Goal: Information Seeking & Learning: Learn about a topic

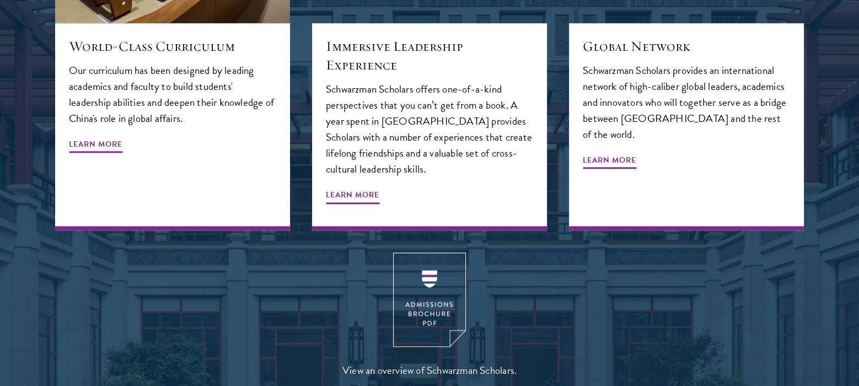
scroll to position [1397, 0]
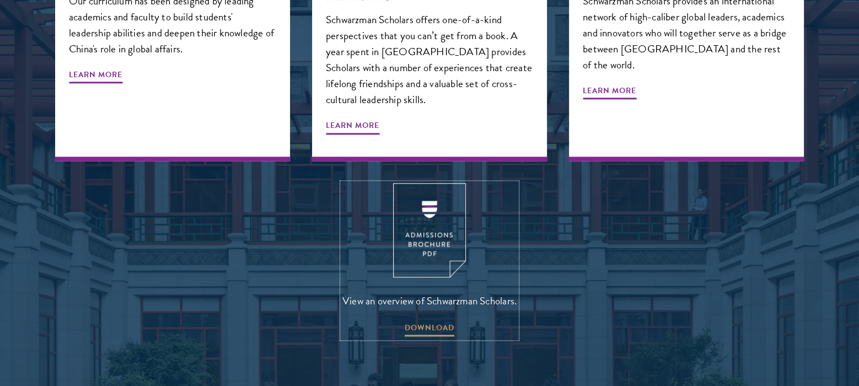
click at [436, 183] on img at bounding box center [429, 230] width 73 height 94
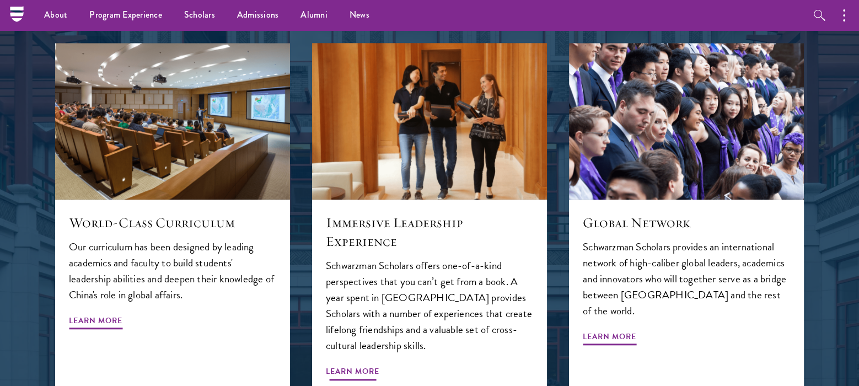
scroll to position [956, 0]
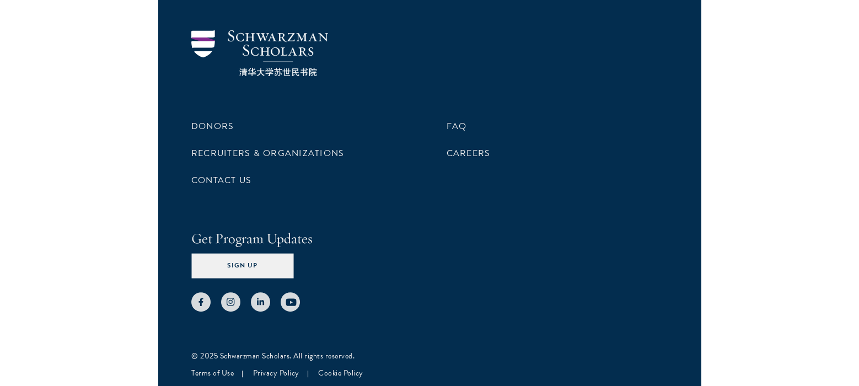
scroll to position [5484, 0]
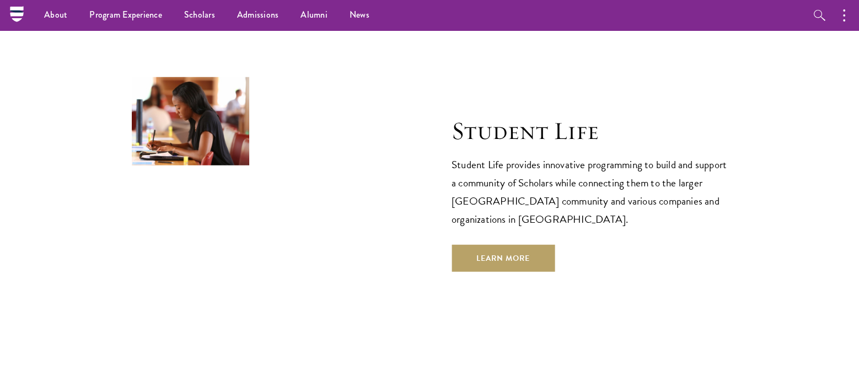
scroll to position [3603, 0]
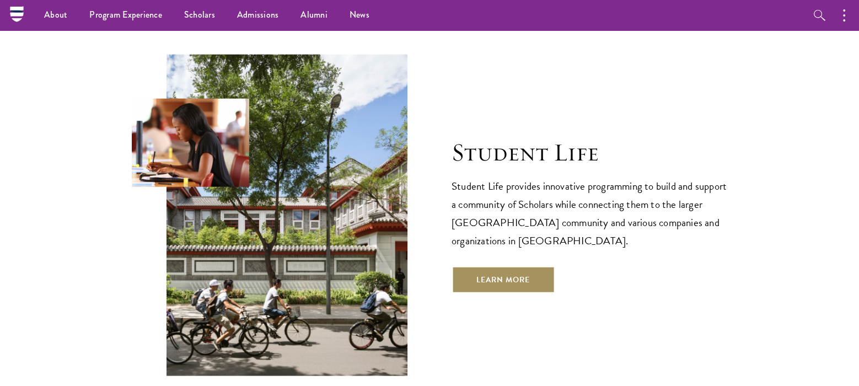
click at [481, 266] on link "Learn More" at bounding box center [503, 279] width 103 height 26
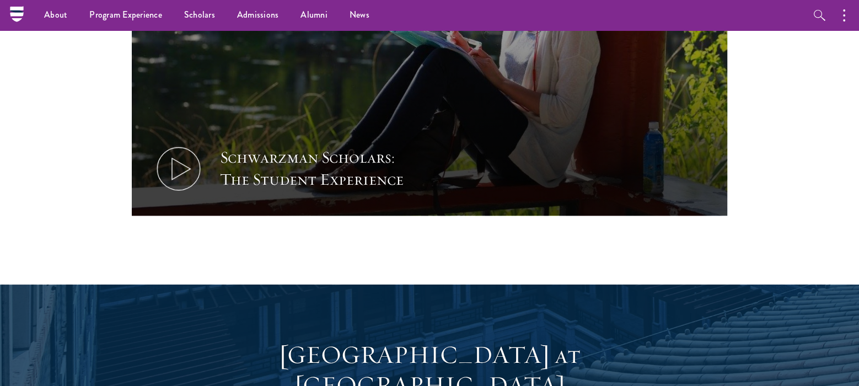
scroll to position [685, 0]
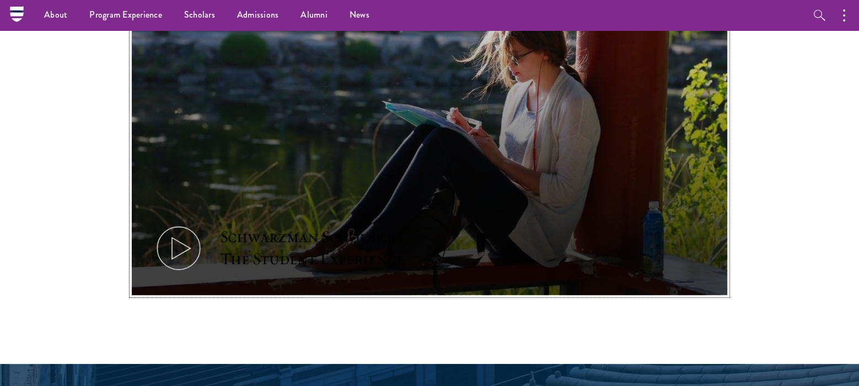
click at [174, 229] on icon at bounding box center [179, 248] width 50 height 50
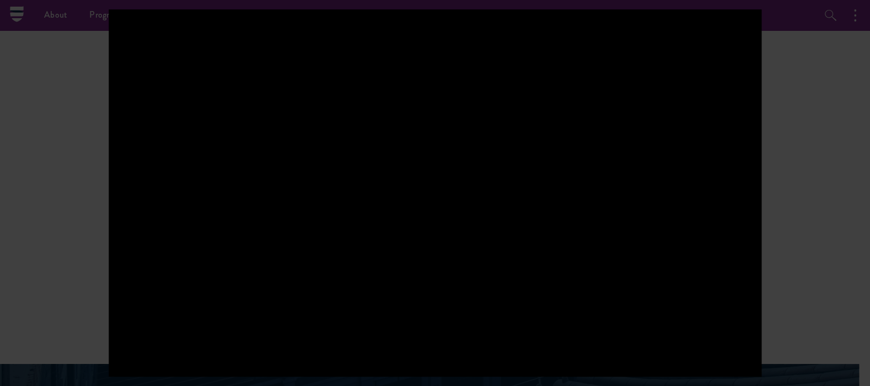
click at [577, 206] on div at bounding box center [435, 192] width 653 height 367
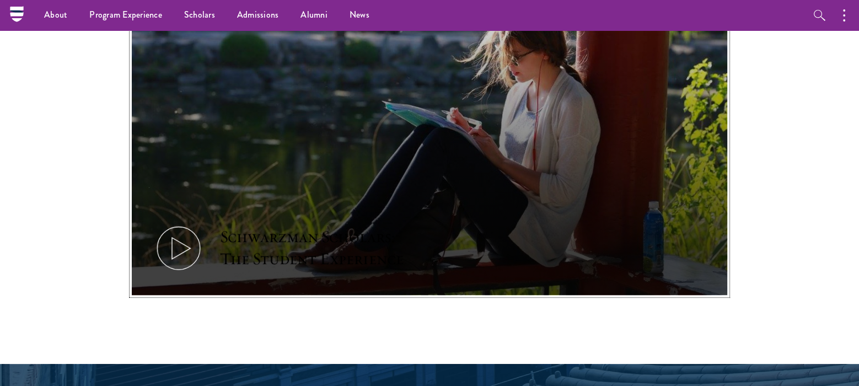
click at [270, 244] on div "Schwarzman Scholars: The Student Experience" at bounding box center [322, 248] width 204 height 44
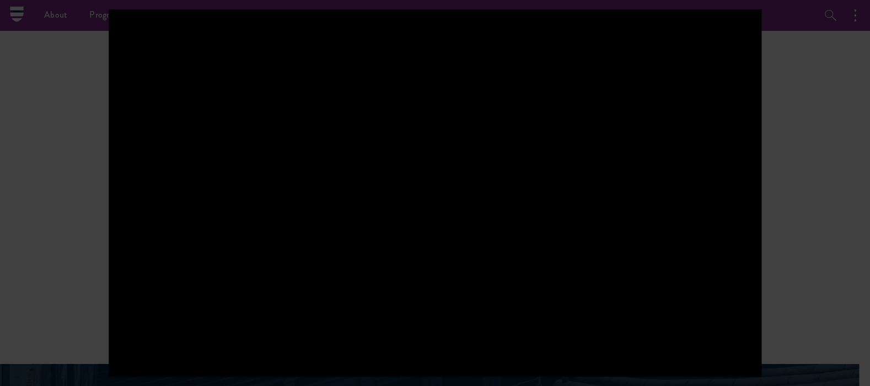
click at [594, 199] on div at bounding box center [435, 192] width 653 height 367
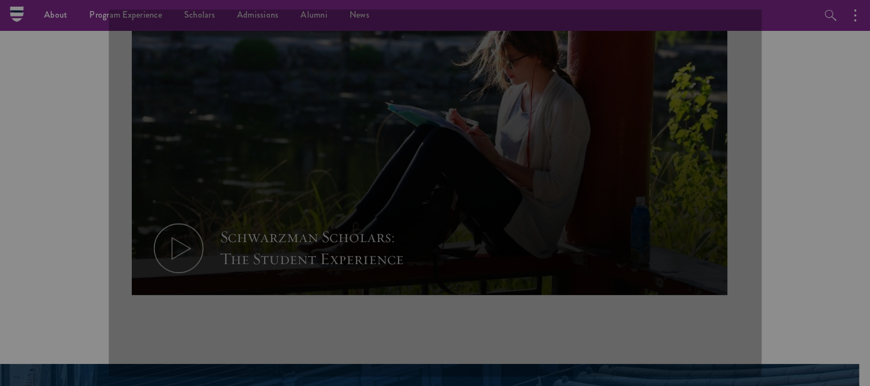
drag, startPoint x: 594, startPoint y: 199, endPoint x: 567, endPoint y: 199, distance: 27.0
click at [593, 199] on div at bounding box center [435, 192] width 653 height 367
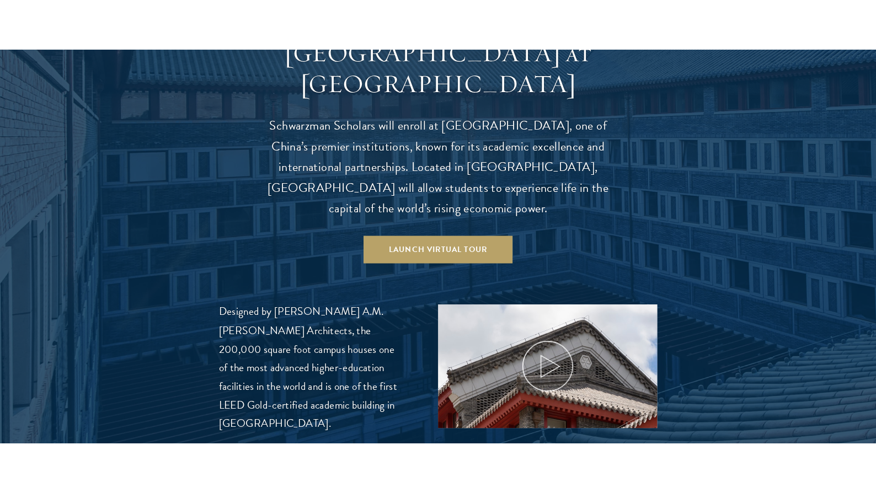
scroll to position [1127, 0]
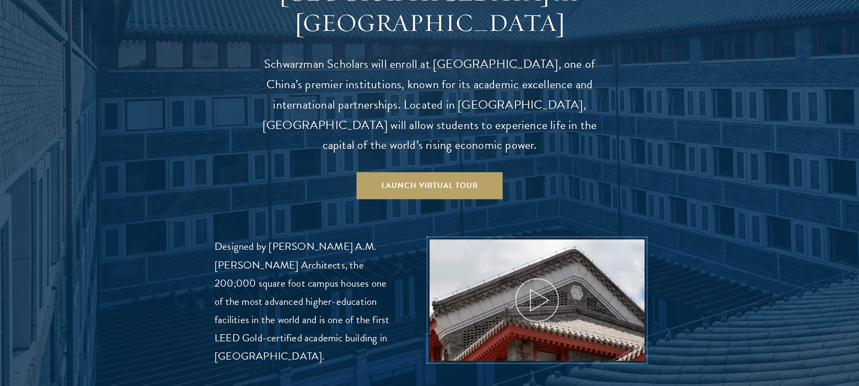
click at [532, 285] on icon at bounding box center [537, 300] width 50 height 50
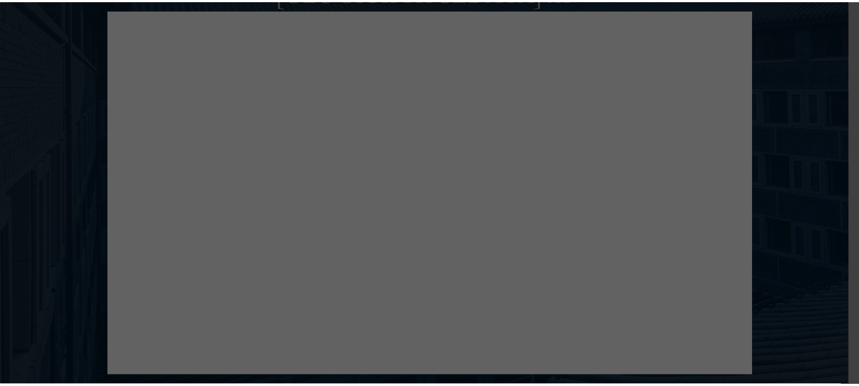
scroll to position [5130, 0]
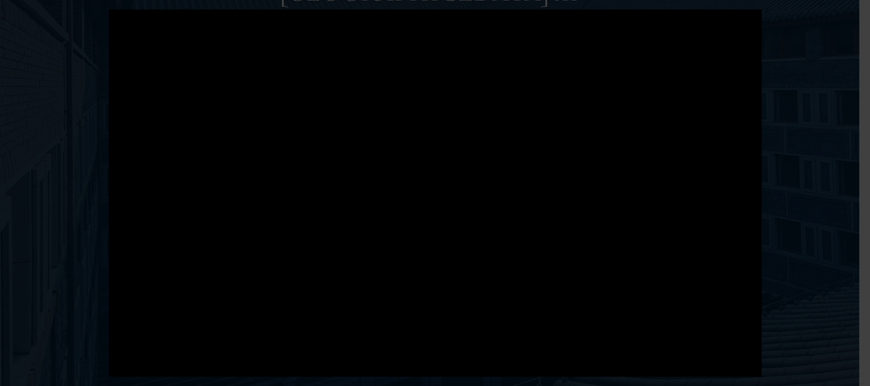
drag, startPoint x: 821, startPoint y: 282, endPoint x: 862, endPoint y: 327, distance: 61.3
click at [4, 94] on div at bounding box center [435, 193] width 870 height 386
click at [23, 90] on div at bounding box center [435, 193] width 870 height 386
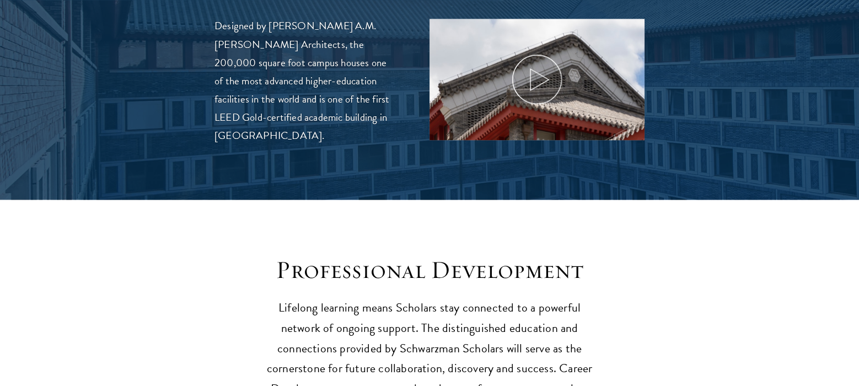
scroll to position [1568, 0]
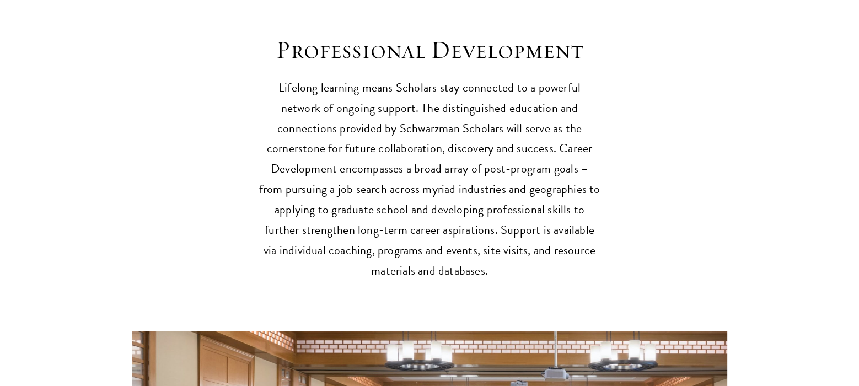
click at [78, 146] on section "Professional Development Lifelong learning means Scholars stay connected to a p…" at bounding box center [429, 332] width 859 height 594
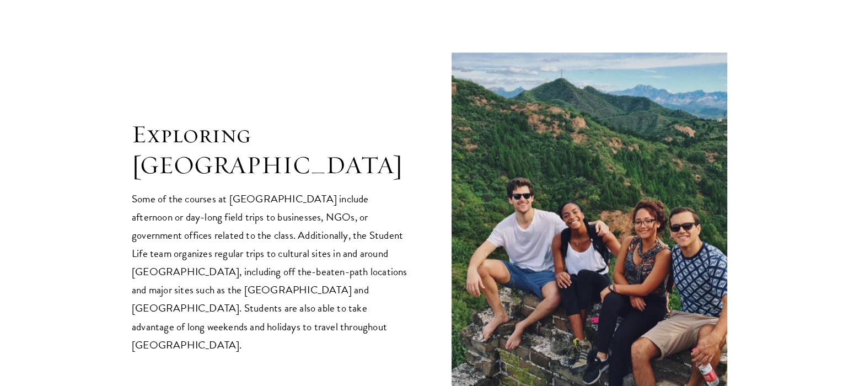
scroll to position [2230, 0]
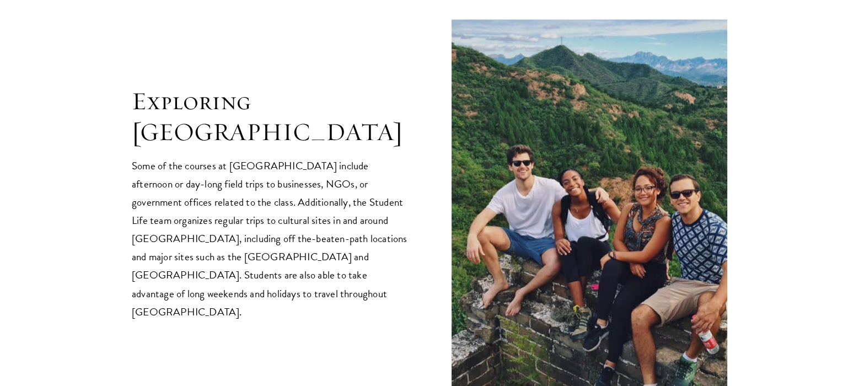
click at [325, 173] on p "Some of the courses at Schwarzman College include afternoon or day-long field t…" at bounding box center [270, 239] width 276 height 164
click at [573, 22] on img at bounding box center [590, 203] width 276 height 368
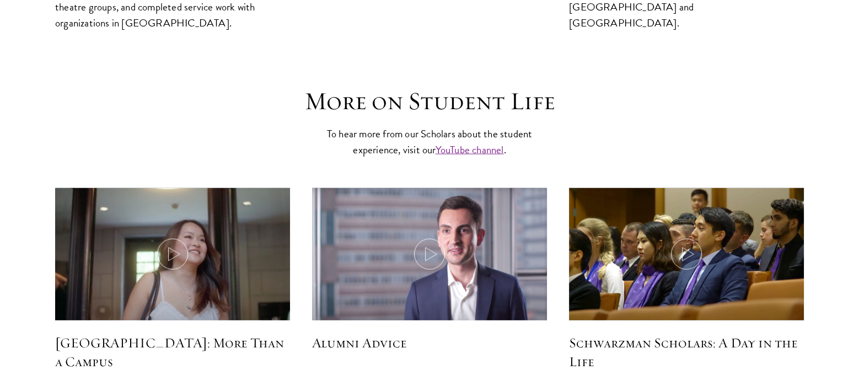
scroll to position [3259, 0]
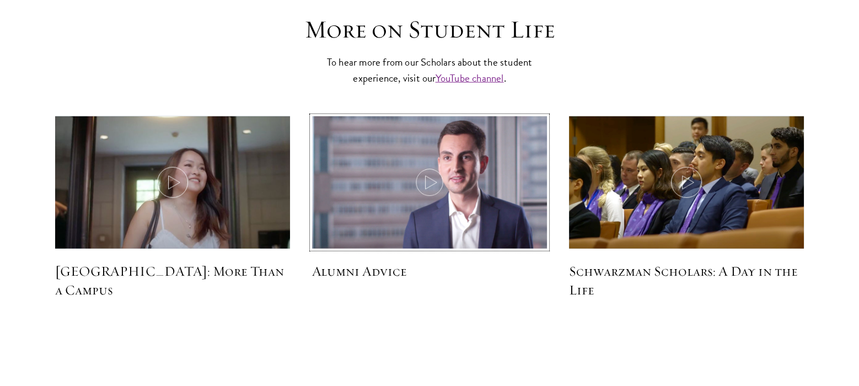
click at [436, 167] on icon at bounding box center [429, 182] width 31 height 31
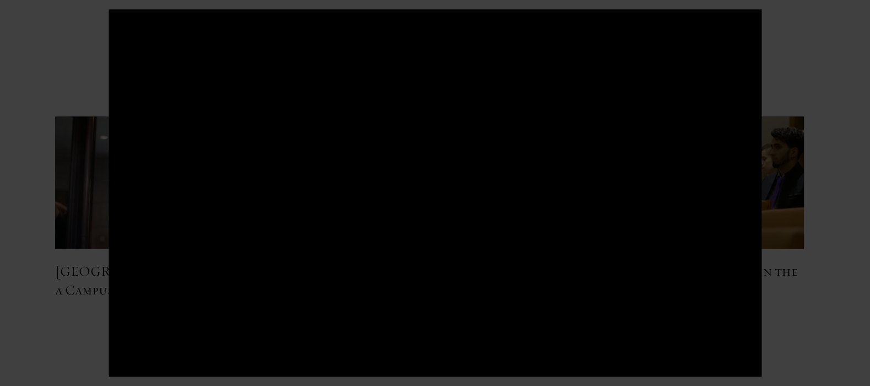
click at [35, 78] on div at bounding box center [435, 193] width 870 height 386
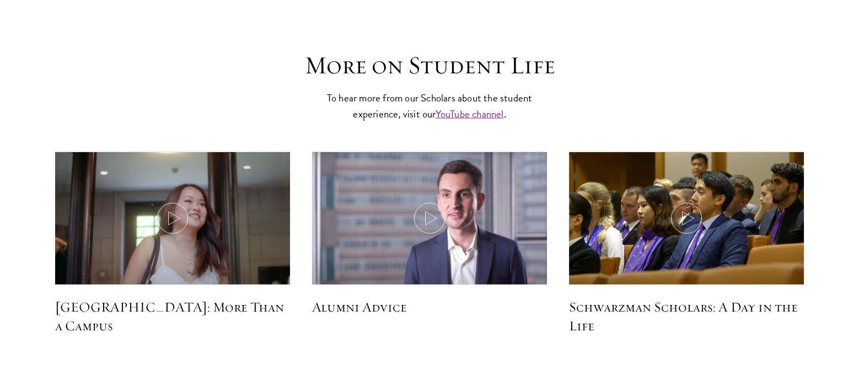
scroll to position [3332, 0]
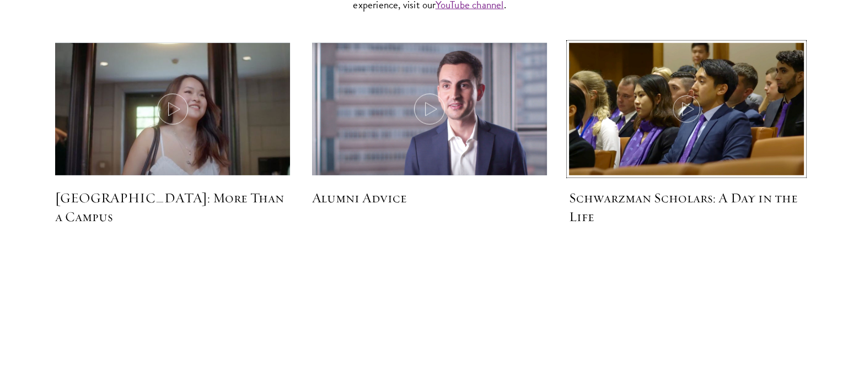
click at [685, 113] on img at bounding box center [687, 110] width 250 height 143
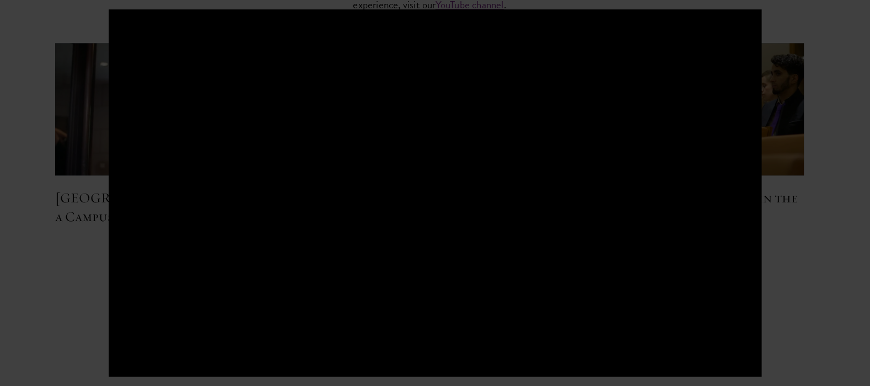
drag, startPoint x: 671, startPoint y: 136, endPoint x: 854, endPoint y: 38, distance: 207.5
click at [854, 37] on div at bounding box center [435, 193] width 870 height 386
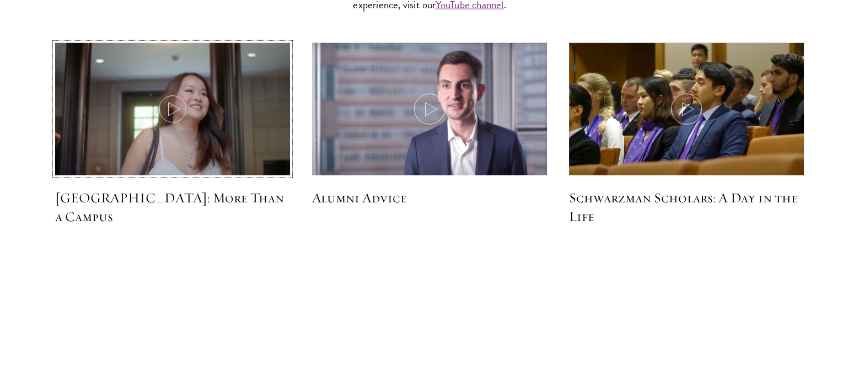
click at [197, 96] on img at bounding box center [173, 110] width 250 height 143
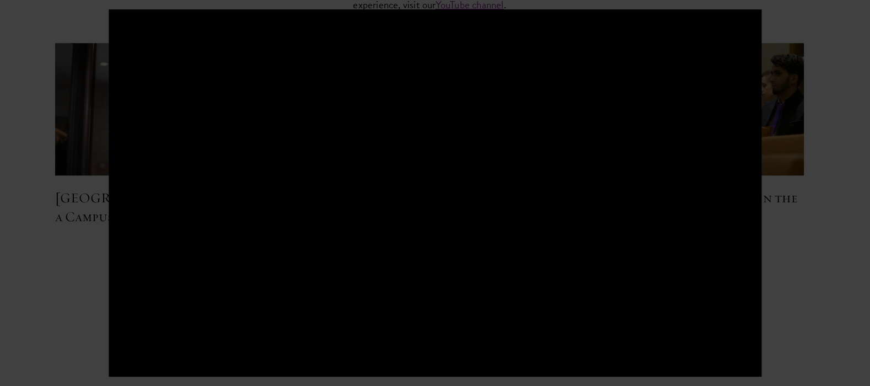
click at [72, 141] on div at bounding box center [435, 193] width 870 height 386
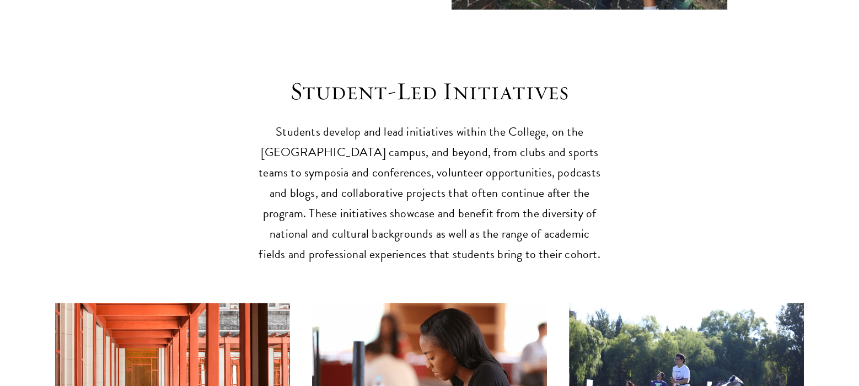
scroll to position [2744, 0]
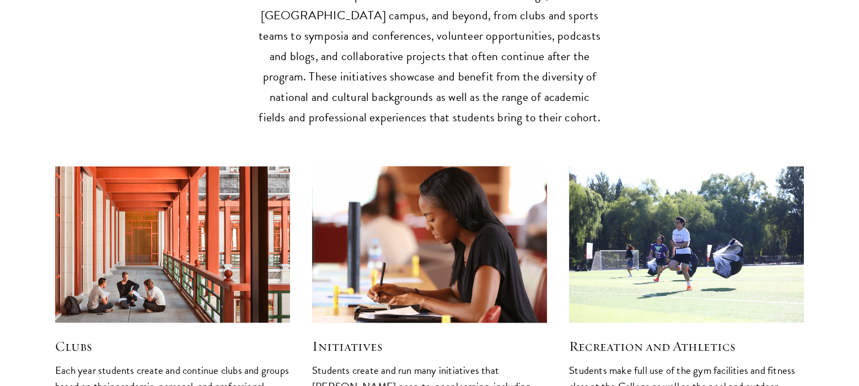
click at [408, 260] on img at bounding box center [430, 245] width 250 height 167
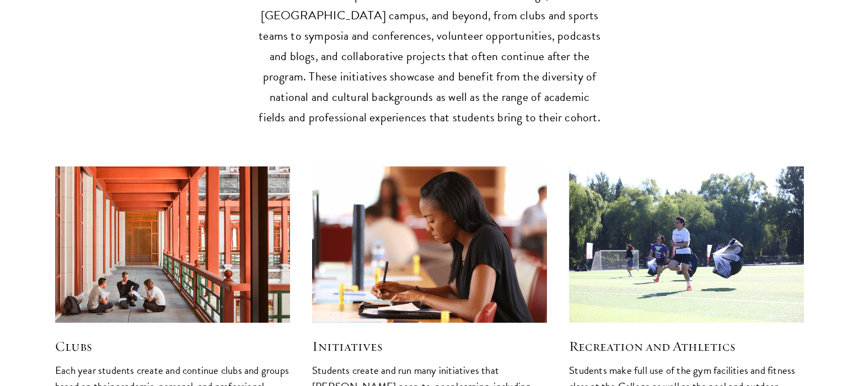
click at [338, 337] on h5 "Initiatives" at bounding box center [429, 346] width 235 height 19
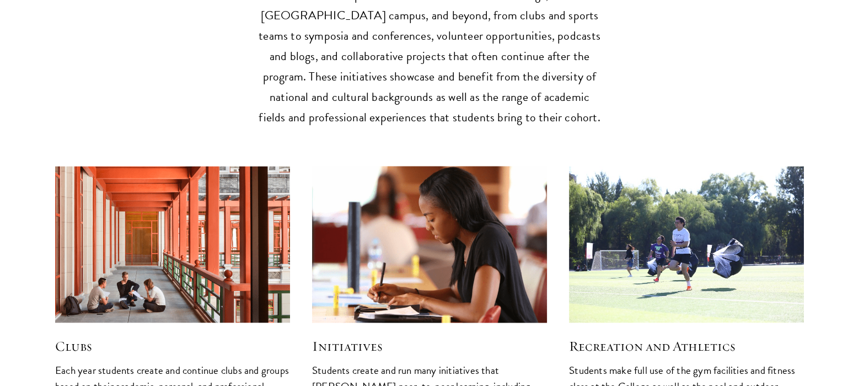
click at [416, 216] on img at bounding box center [430, 245] width 250 height 167
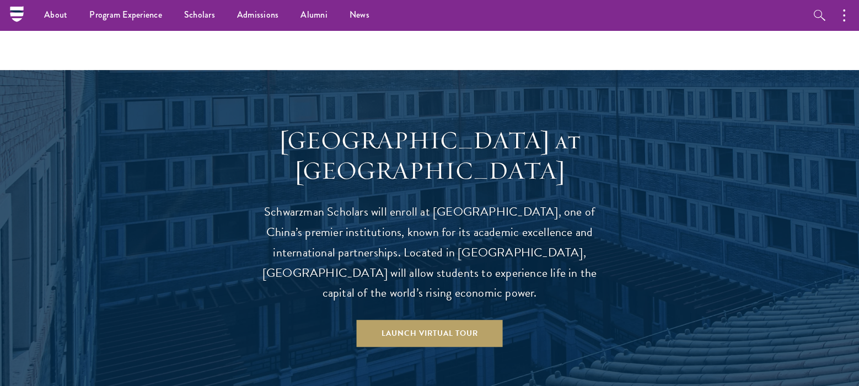
scroll to position [612, 0]
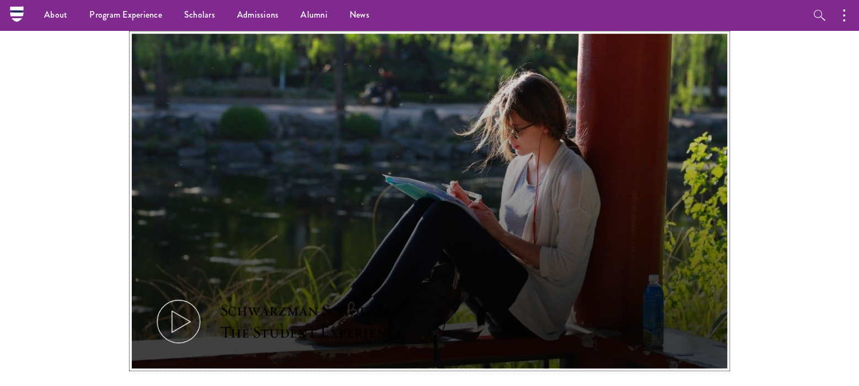
click at [343, 303] on div "Schwarzman Scholars: The Student Experience" at bounding box center [322, 321] width 204 height 44
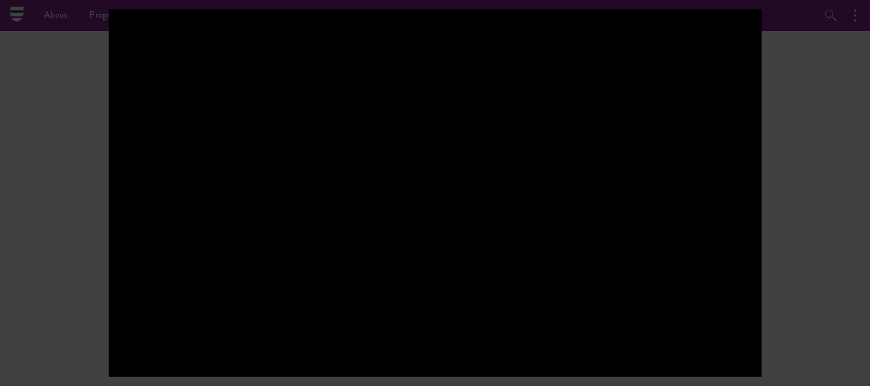
click at [320, 215] on div at bounding box center [435, 192] width 653 height 367
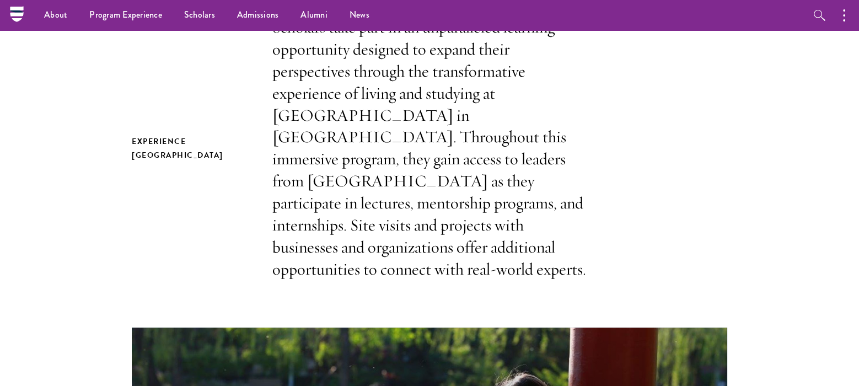
scroll to position [0, 0]
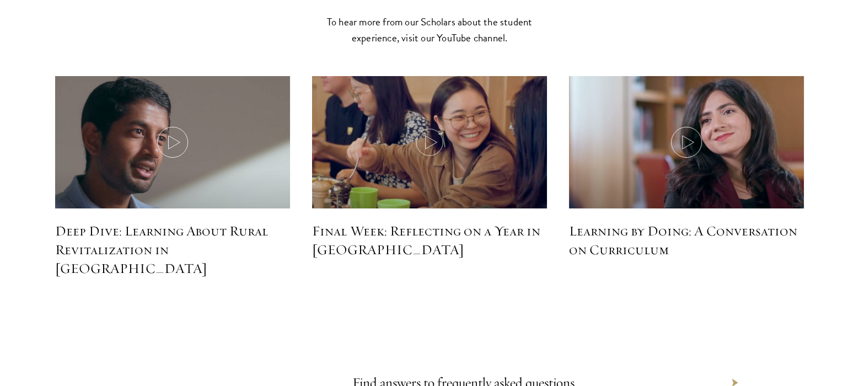
scroll to position [4926, 0]
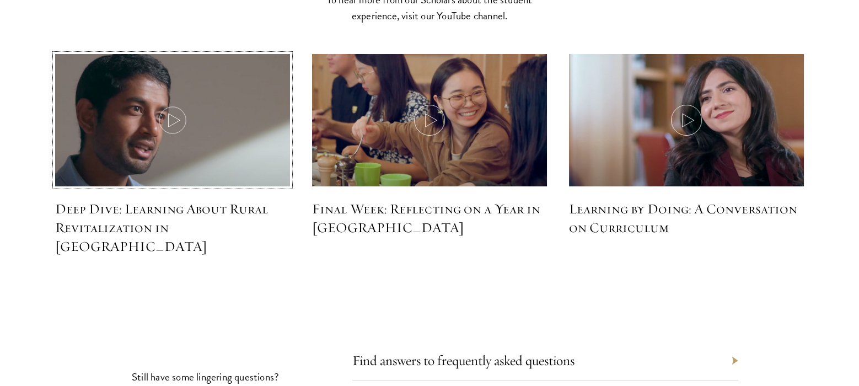
click at [167, 105] on icon at bounding box center [172, 120] width 31 height 31
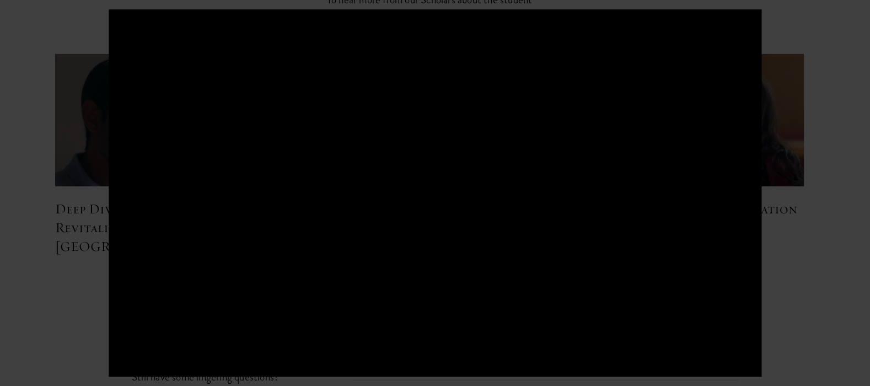
click at [820, 297] on div at bounding box center [435, 193] width 870 height 386
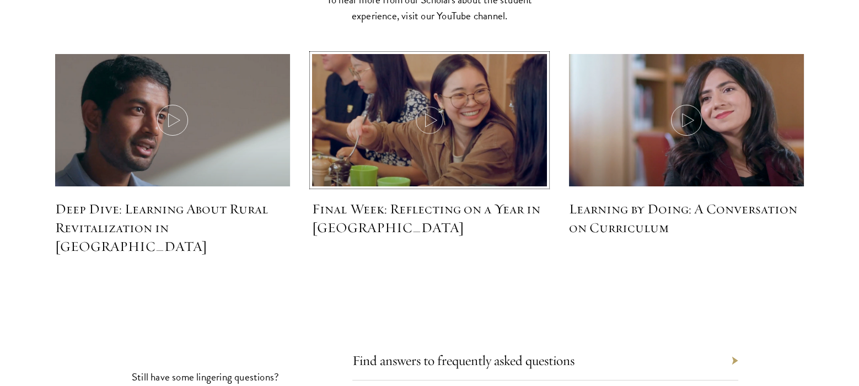
click at [414, 105] on icon at bounding box center [429, 120] width 31 height 31
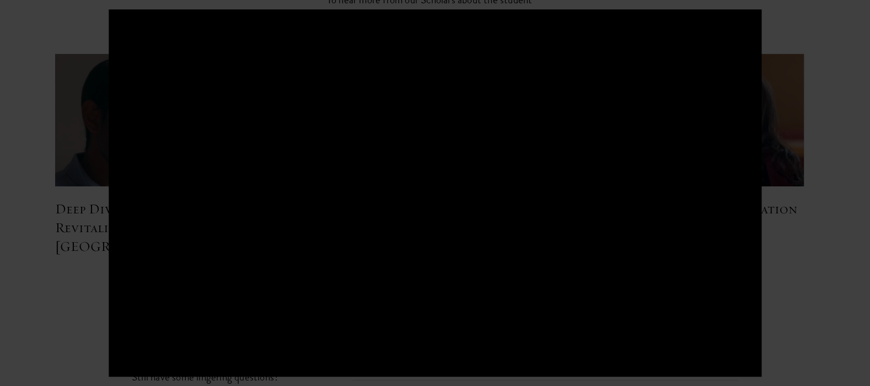
click at [27, 150] on div at bounding box center [435, 193] width 870 height 386
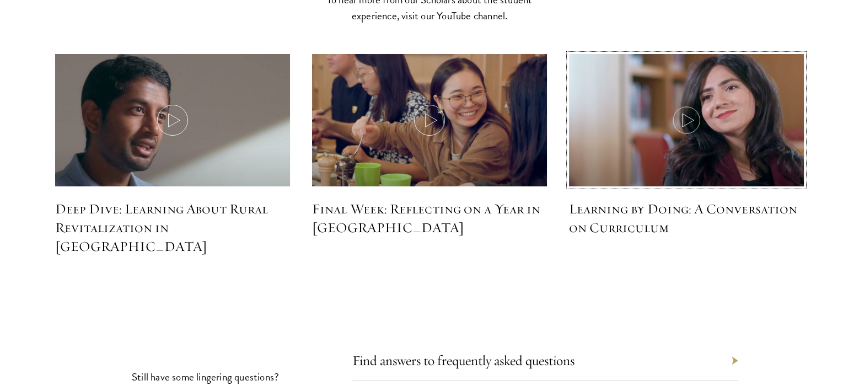
click at [675, 105] on icon at bounding box center [686, 120] width 31 height 31
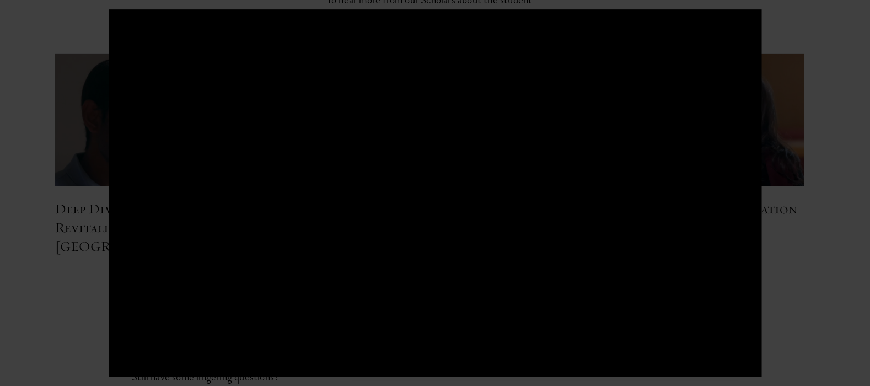
click at [73, 224] on div at bounding box center [435, 193] width 870 height 386
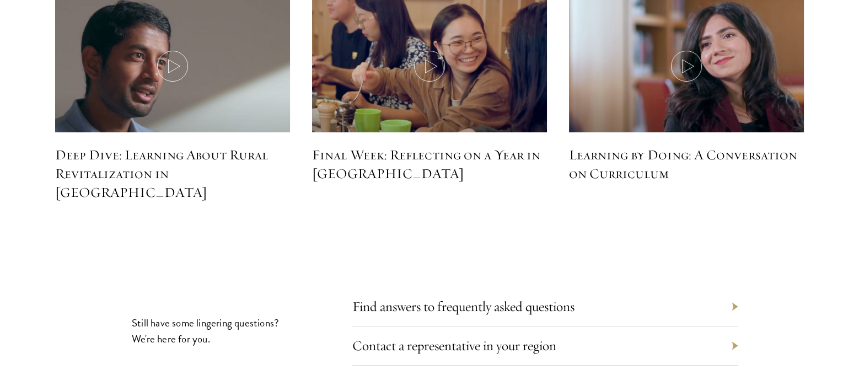
scroll to position [4999, 0]
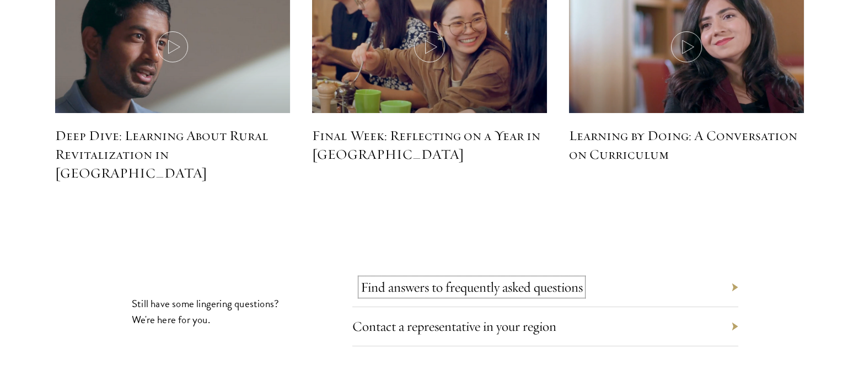
click at [486, 278] on link "Find answers to frequently asked questions" at bounding box center [472, 286] width 222 height 17
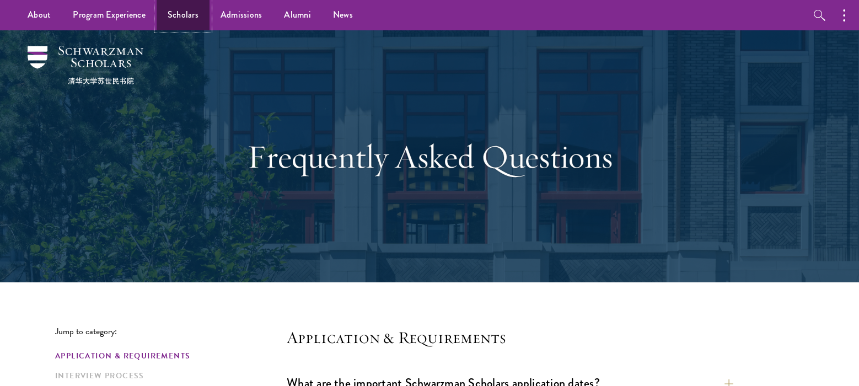
click at [175, 24] on link "Scholars" at bounding box center [183, 15] width 53 height 30
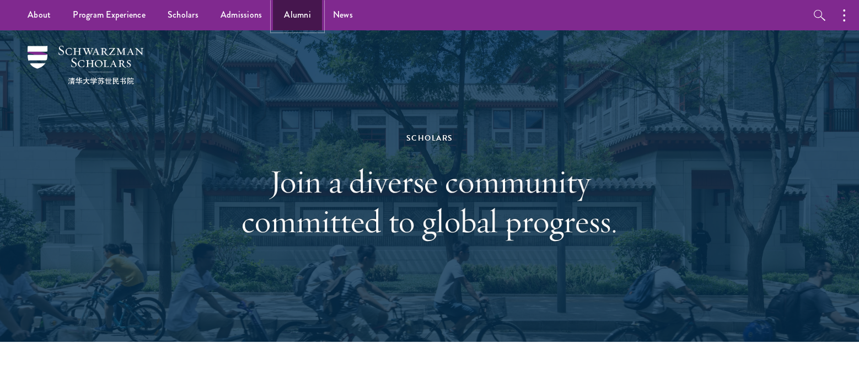
click at [308, 24] on link "Alumni" at bounding box center [297, 15] width 49 height 30
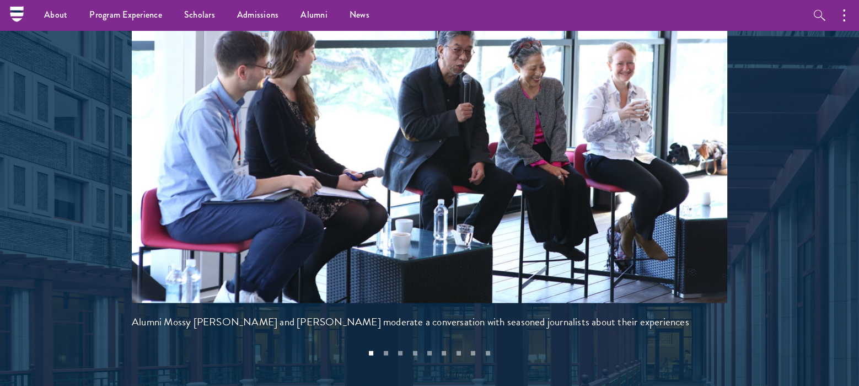
scroll to position [2352, 0]
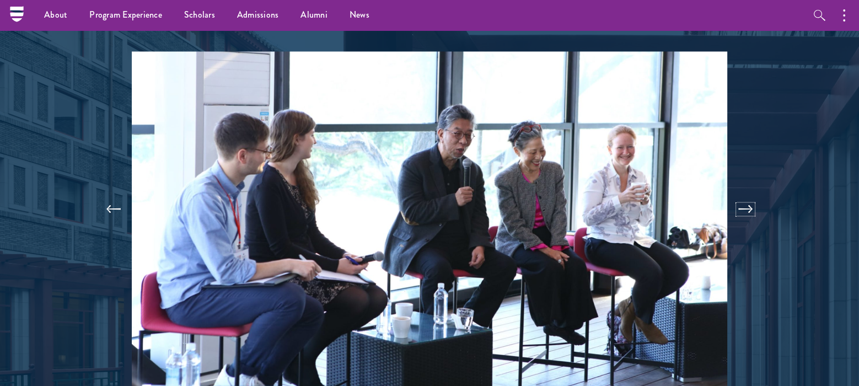
click at [741, 194] on button at bounding box center [745, 209] width 36 height 31
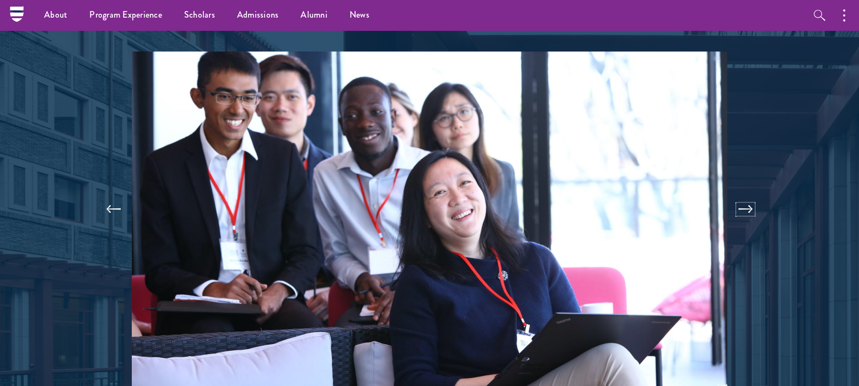
click at [741, 194] on button at bounding box center [745, 209] width 36 height 31
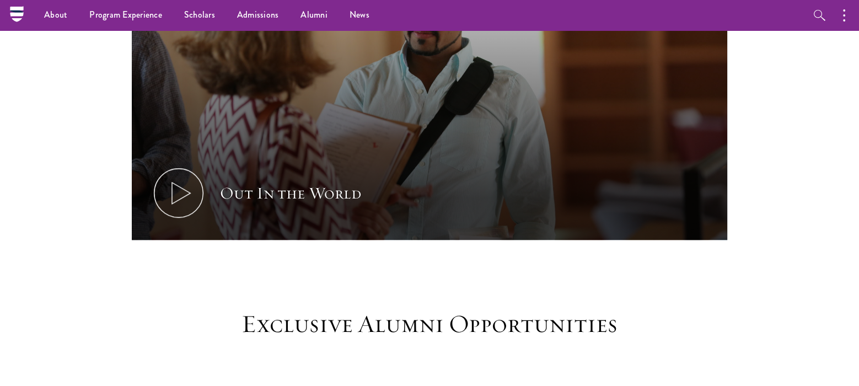
scroll to position [449, 0]
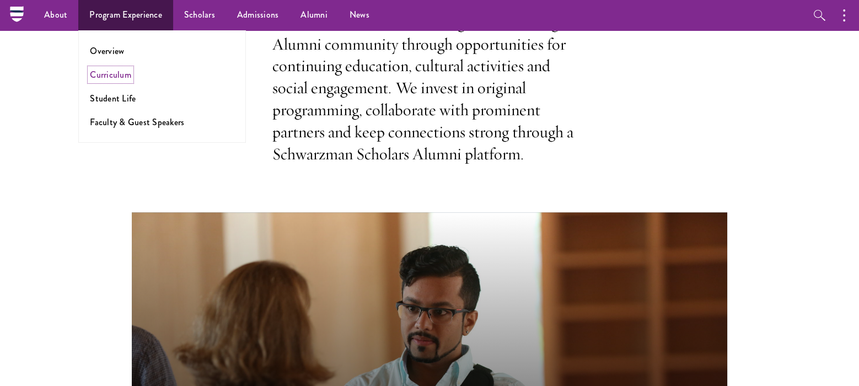
click at [121, 69] on link "Curriculum" at bounding box center [110, 74] width 41 height 13
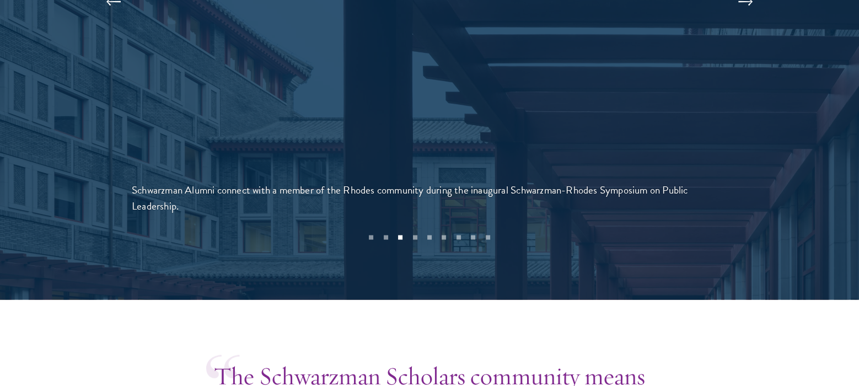
scroll to position [2581, 0]
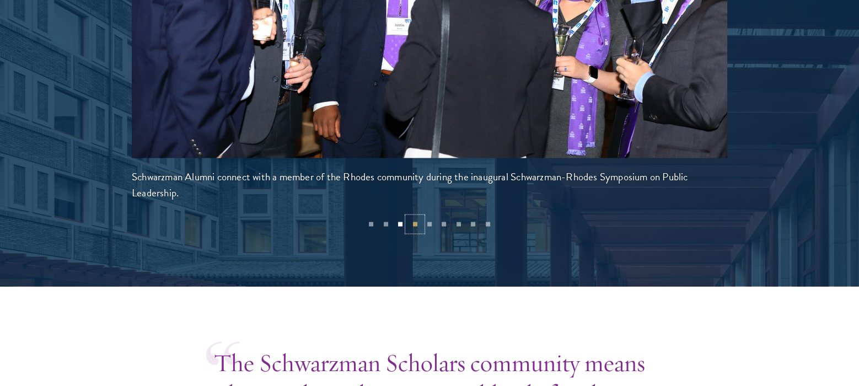
click at [412, 217] on button "4" at bounding box center [415, 224] width 14 height 14
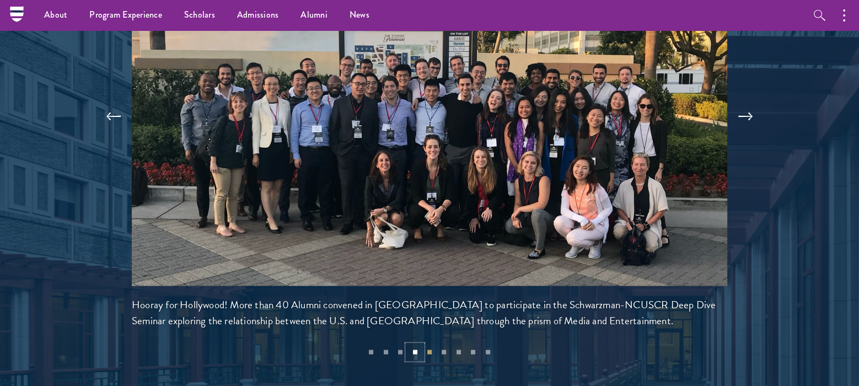
scroll to position [2434, 0]
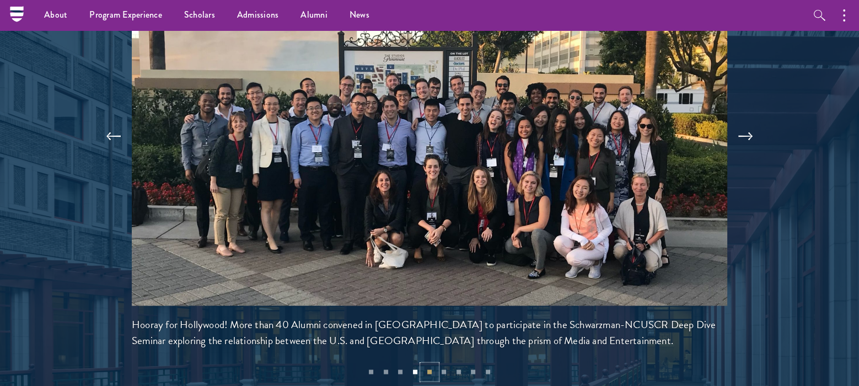
click at [430, 365] on button "5" at bounding box center [429, 372] width 14 height 14
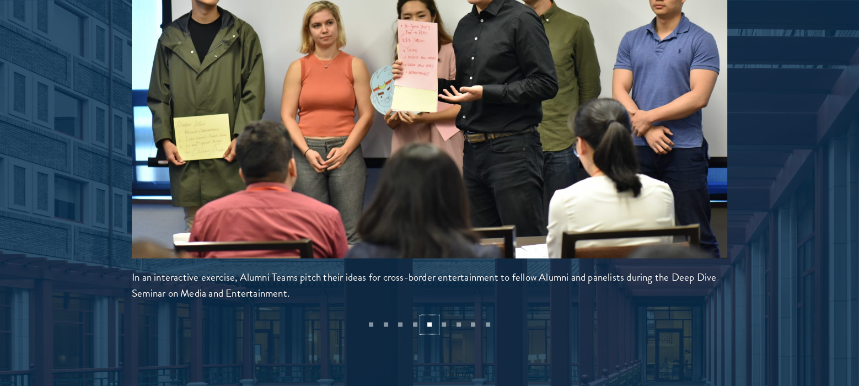
scroll to position [2507, 0]
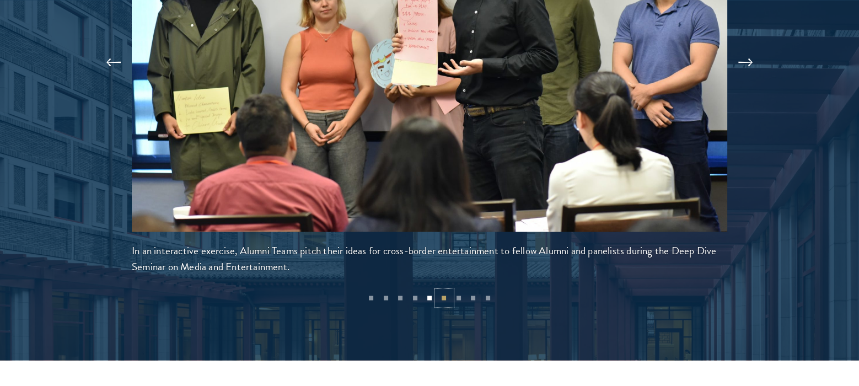
click at [443, 291] on button "6" at bounding box center [444, 298] width 14 height 14
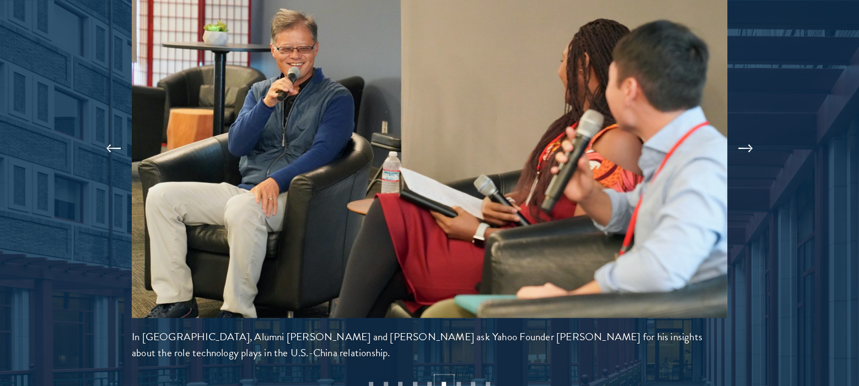
scroll to position [2434, 0]
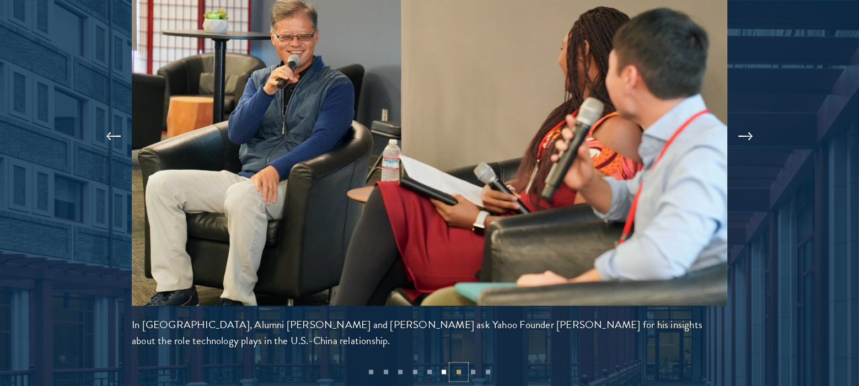
click at [462, 365] on button "7" at bounding box center [459, 372] width 14 height 14
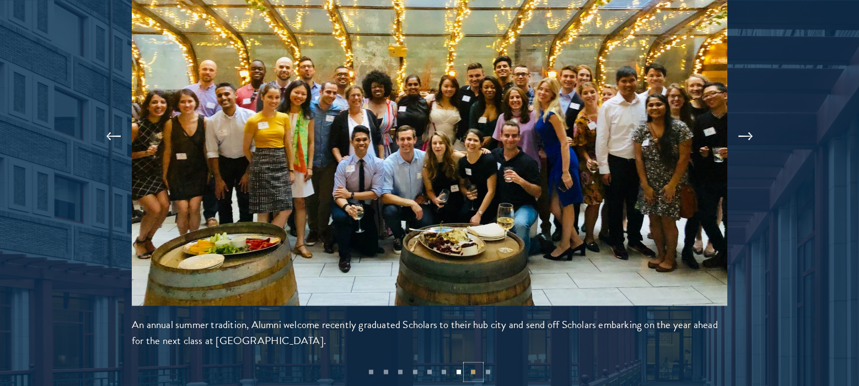
click at [475, 365] on button "8" at bounding box center [473, 372] width 14 height 14
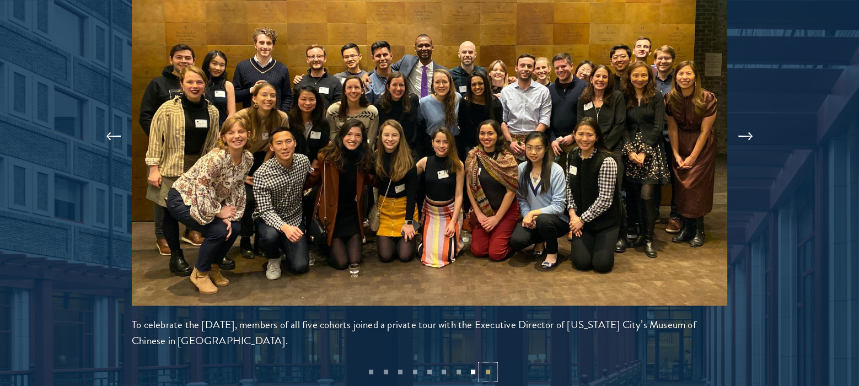
click at [491, 365] on button "9" at bounding box center [488, 372] width 14 height 14
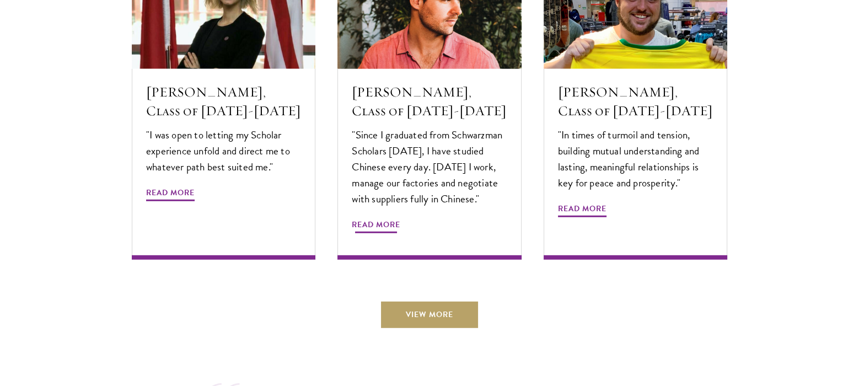
scroll to position [3904, 0]
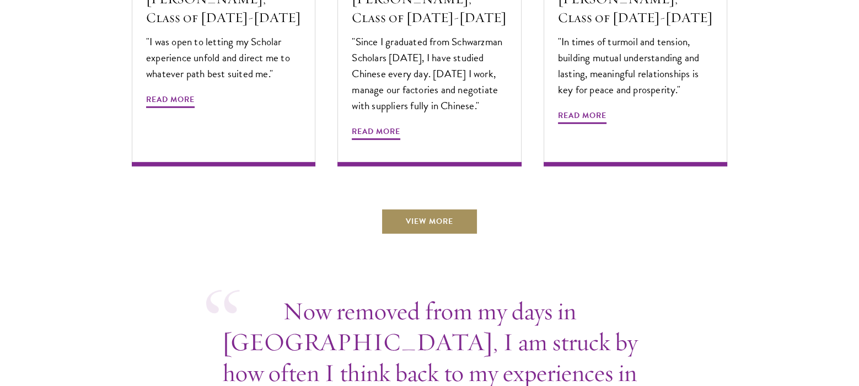
click at [399, 208] on link "View More" at bounding box center [429, 221] width 97 height 26
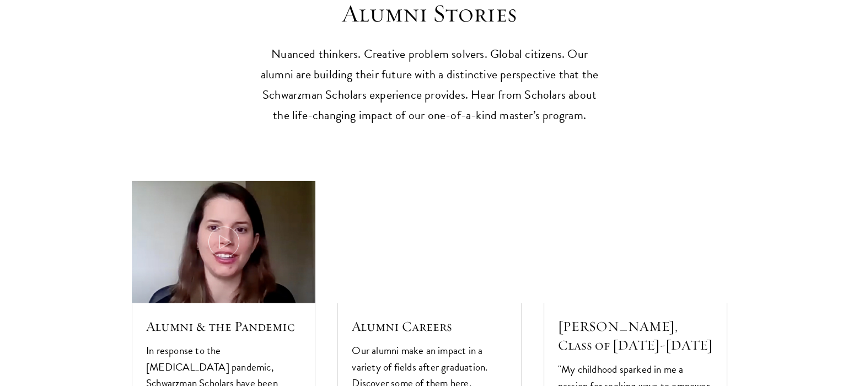
scroll to position [3316, 0]
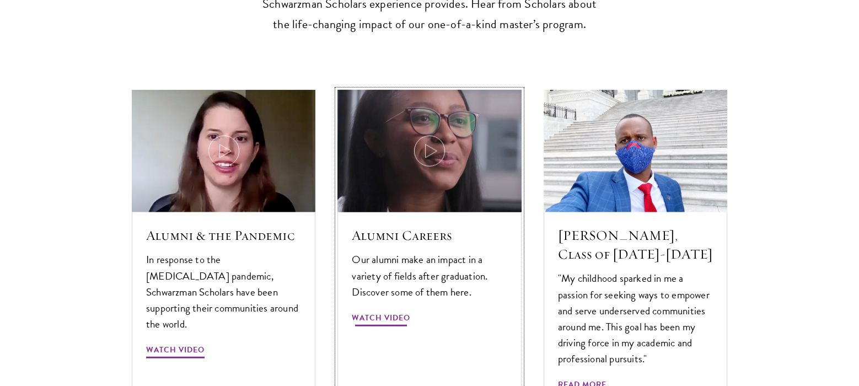
click at [427, 139] on img at bounding box center [429, 151] width 195 height 130
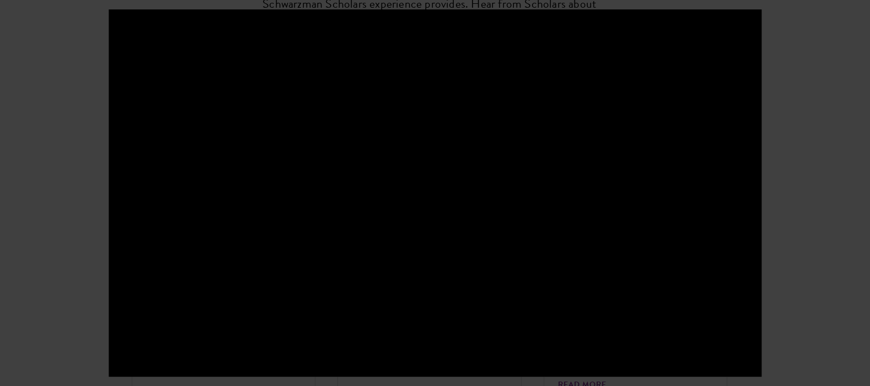
click at [71, 99] on div at bounding box center [435, 193] width 870 height 386
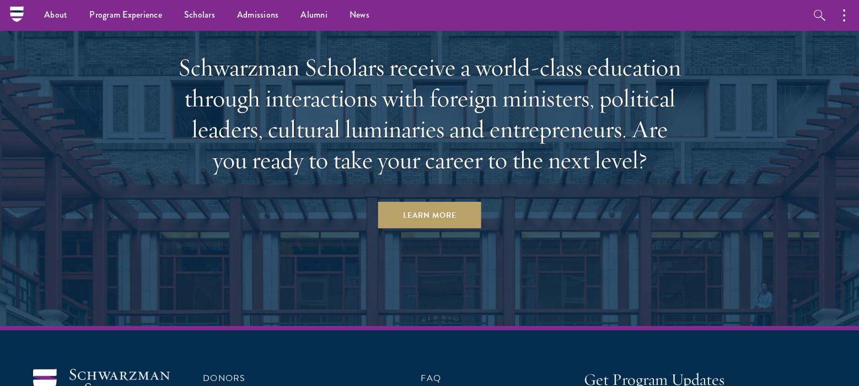
scroll to position [4725, 0]
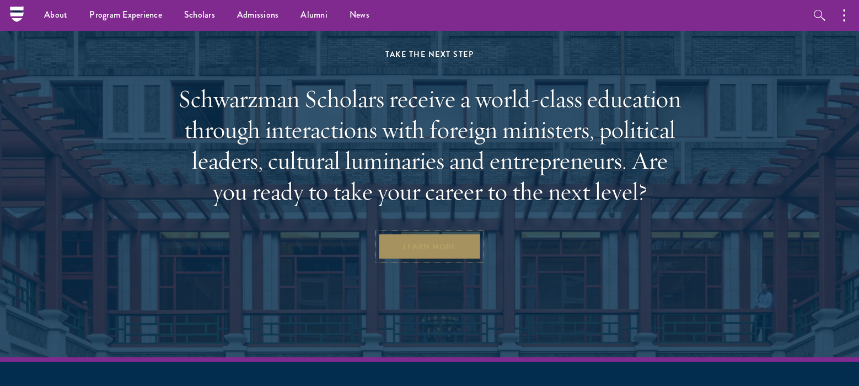
click at [415, 233] on link "Learn More" at bounding box center [429, 246] width 103 height 26
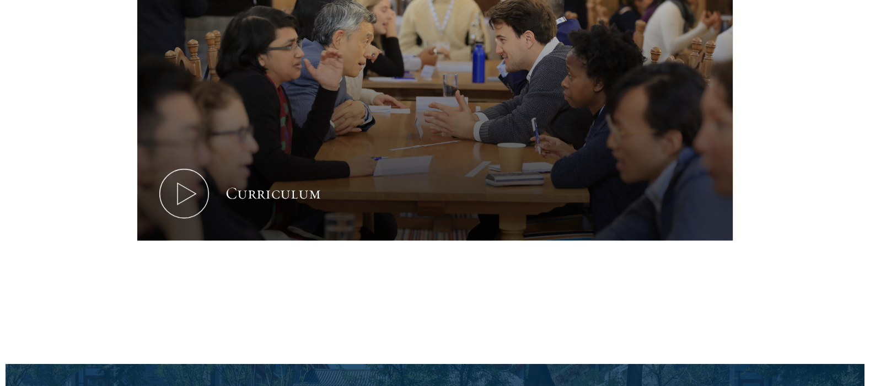
scroll to position [588, 0]
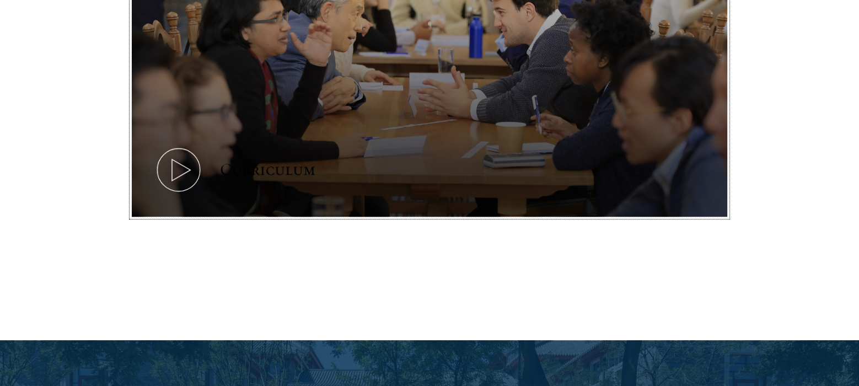
click at [256, 171] on div "Curriculum" at bounding box center [267, 170] width 95 height 22
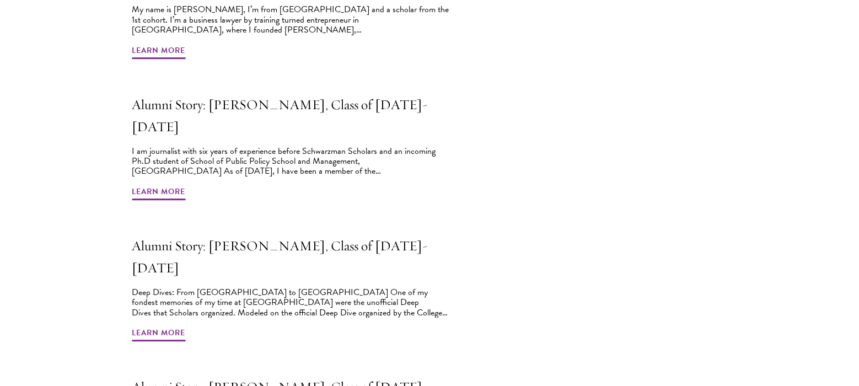
scroll to position [808, 0]
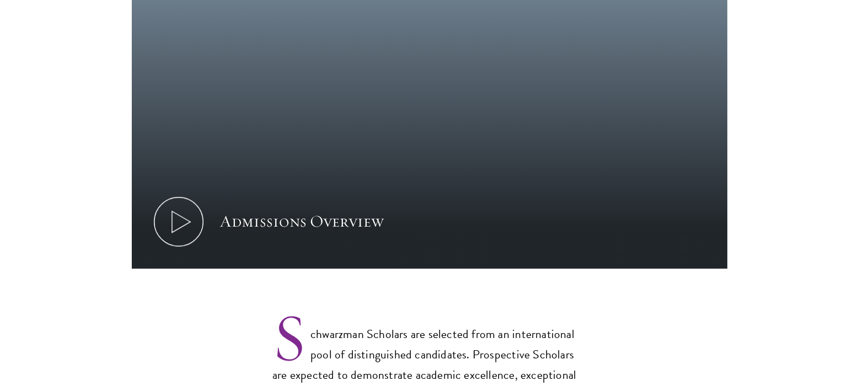
scroll to position [661, 0]
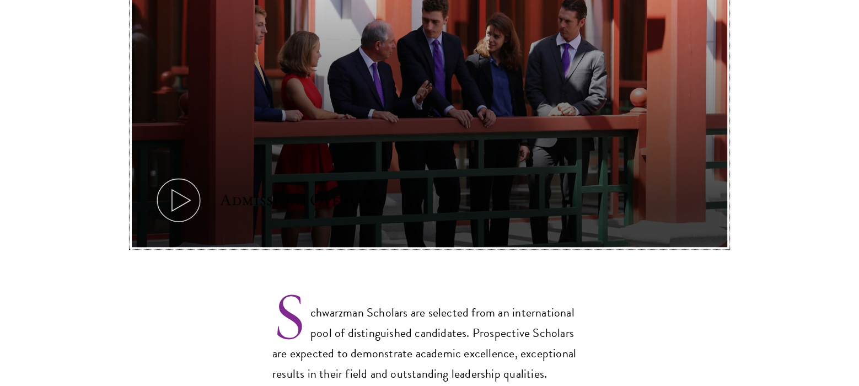
click at [260, 189] on div "Admissions Overview" at bounding box center [302, 200] width 164 height 22
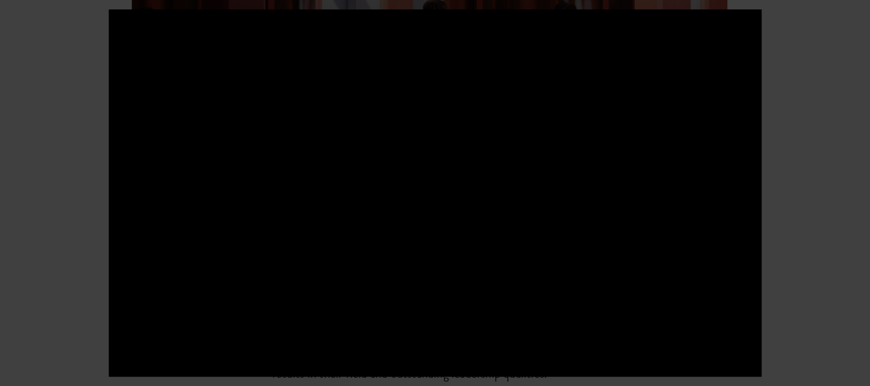
click at [76, 119] on div at bounding box center [435, 193] width 870 height 386
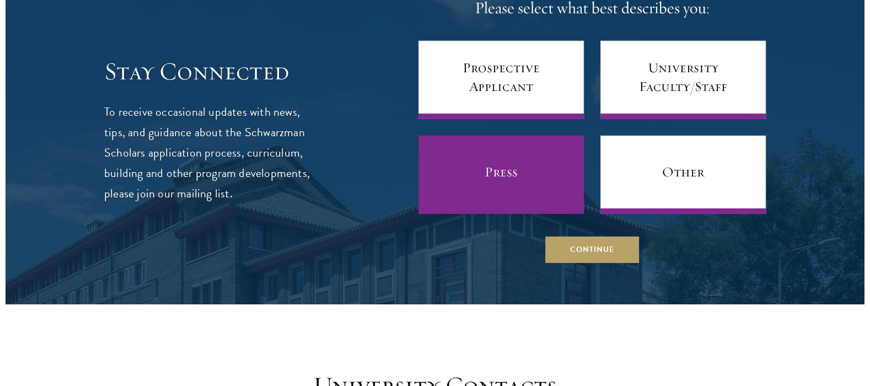
scroll to position [4412, 0]
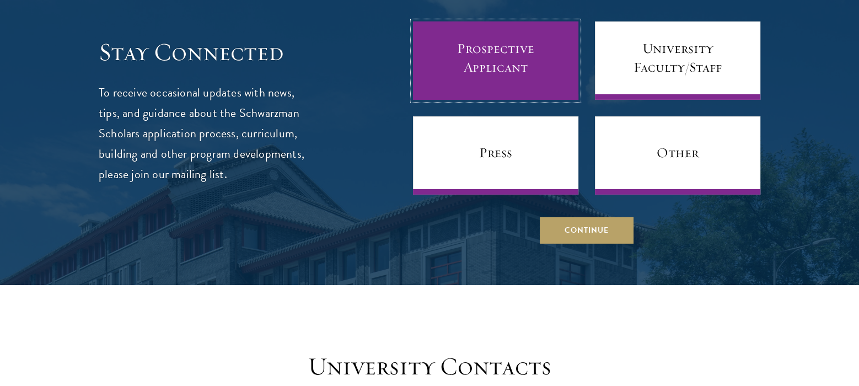
click at [565, 60] on link "Prospective Applicant" at bounding box center [495, 61] width 165 height 78
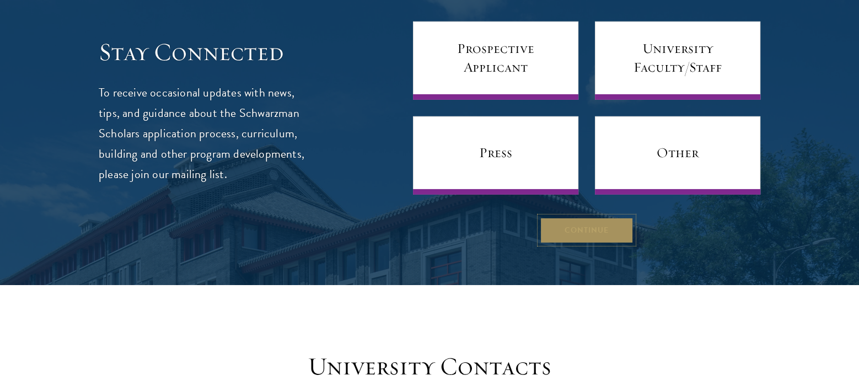
click at [589, 217] on button "Continue" at bounding box center [587, 230] width 94 height 26
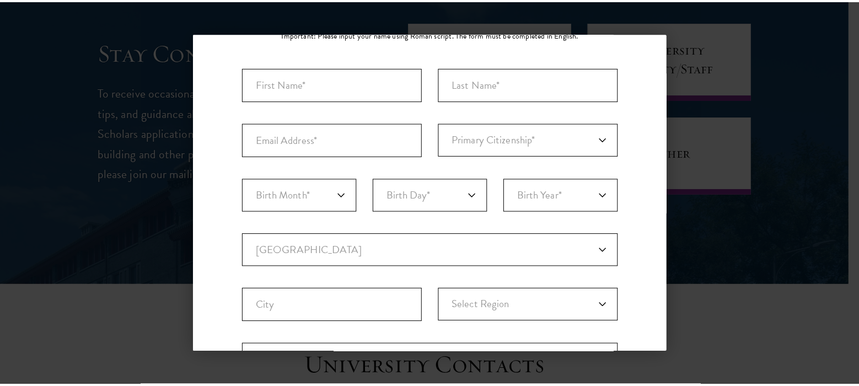
scroll to position [294, 0]
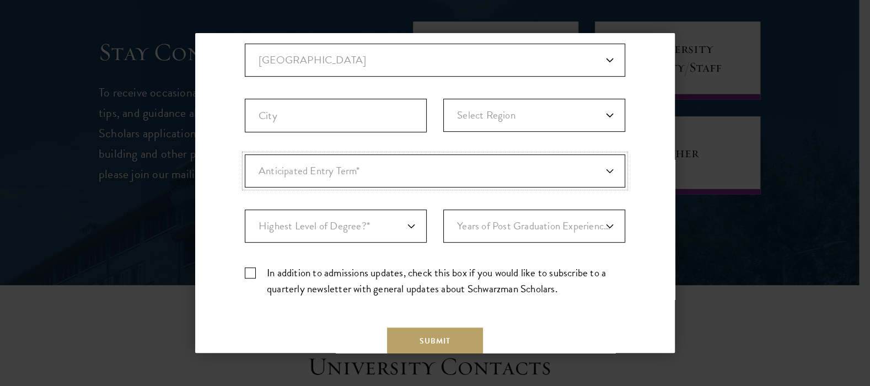
click at [590, 178] on select "Anticipated Entry Term* [DATE] (Application opens [DATE]) Just Exploring" at bounding box center [435, 170] width 381 height 33
click at [645, 177] on div "Stay Connected Please select what best describes you: Prospective Applicant Uni…" at bounding box center [435, 85] width 480 height 626
click at [700, 40] on div "Back Stay Connected Please select what best describes you: Prospective Applican…" at bounding box center [435, 193] width 870 height 320
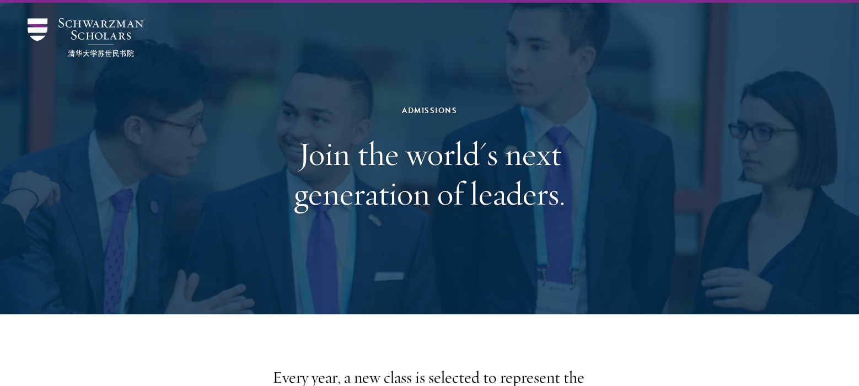
scroll to position [0, 0]
